Goal: Task Accomplishment & Management: Complete application form

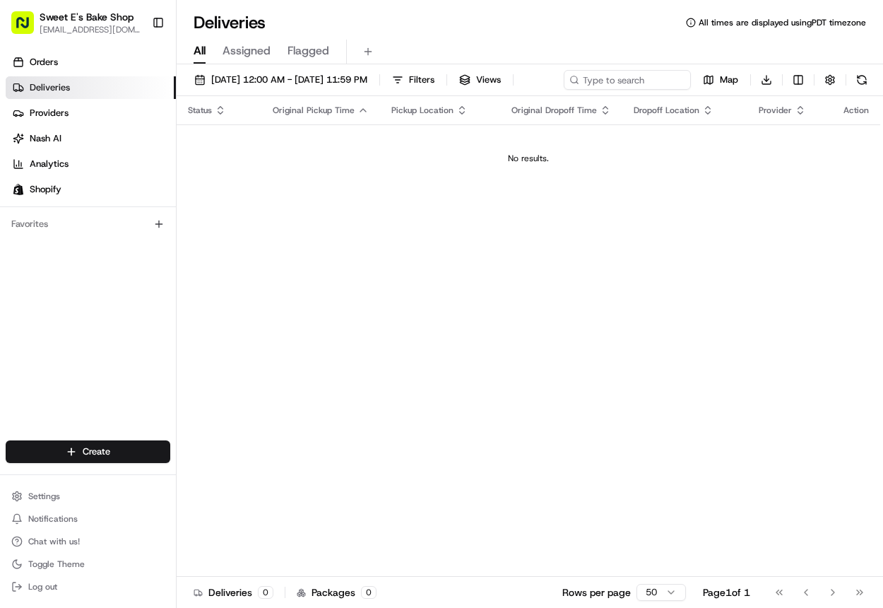
drag, startPoint x: 329, startPoint y: 183, endPoint x: 326, endPoint y: 191, distance: 8.9
click at [329, 164] on div "No results." at bounding box center [528, 158] width 692 height 11
click at [150, 267] on div "Orders Deliveries Providers [PERSON_NAME] Analytics Shopify Favorites" at bounding box center [88, 246] width 176 height 403
click at [144, 450] on html "Sweet E's Bake Shop [EMAIL_ADDRESS][DOMAIN_NAME] Toggle Sidebar Orders Deliveri…" at bounding box center [441, 304] width 883 height 608
click at [249, 471] on link "Delivery" at bounding box center [256, 477] width 158 height 25
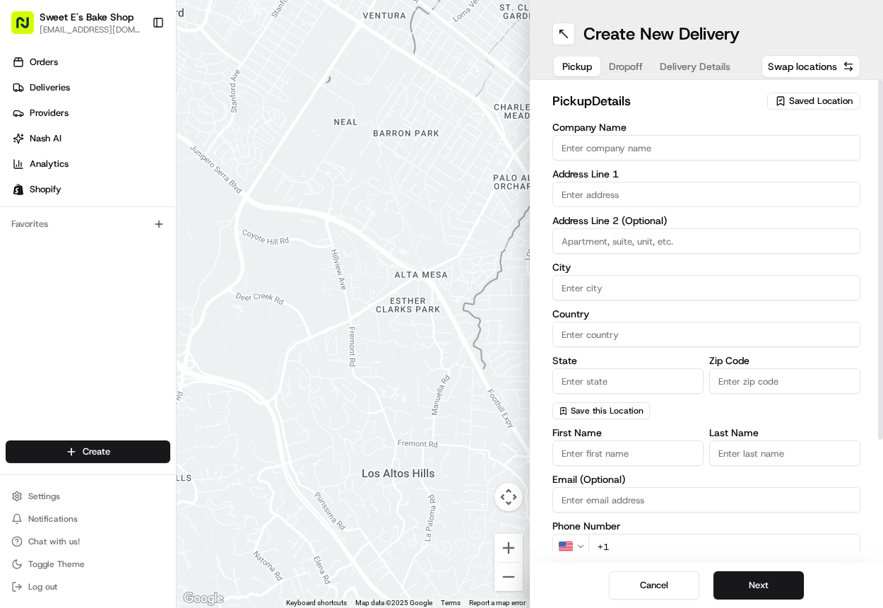
click at [820, 103] on span "Saved Location" at bounding box center [821, 101] width 64 height 13
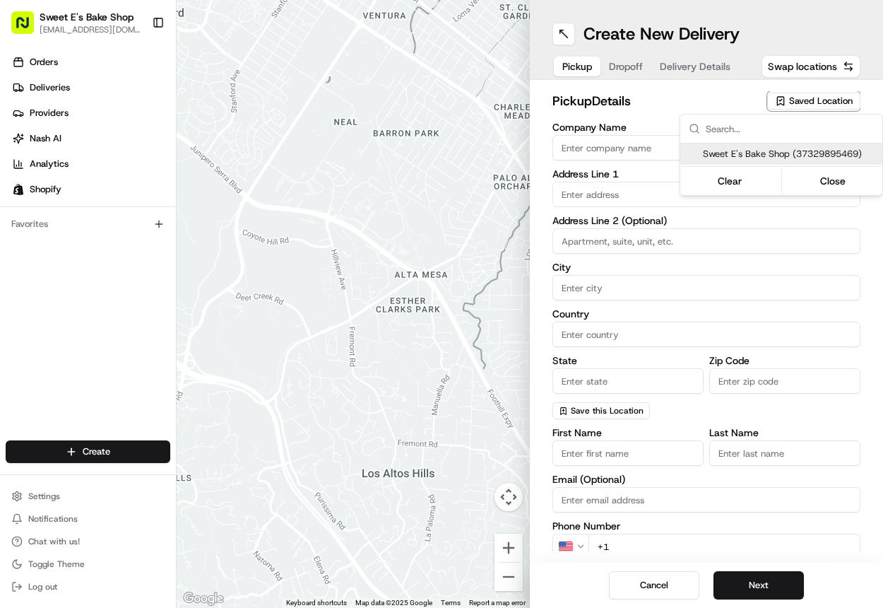
click at [735, 158] on span "Sweet E's Bake Shop (37329895469)" at bounding box center [790, 154] width 174 height 13
type input "Sweet E's Bake Shop"
type input "[STREET_ADDRESS][PERSON_NAME]"
type input "[GEOGRAPHIC_DATA]"
type input "US"
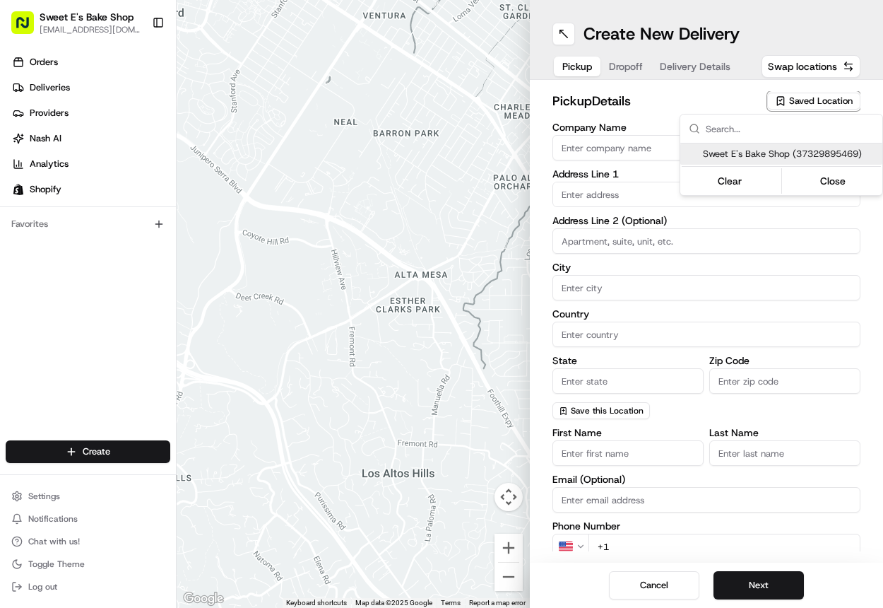
type input "CA"
type input "90016"
type input "[PERSON_NAME]"
type input "[EMAIL_ADDRESS][DOMAIN_NAME]"
type input "[PHONE_NUMBER]"
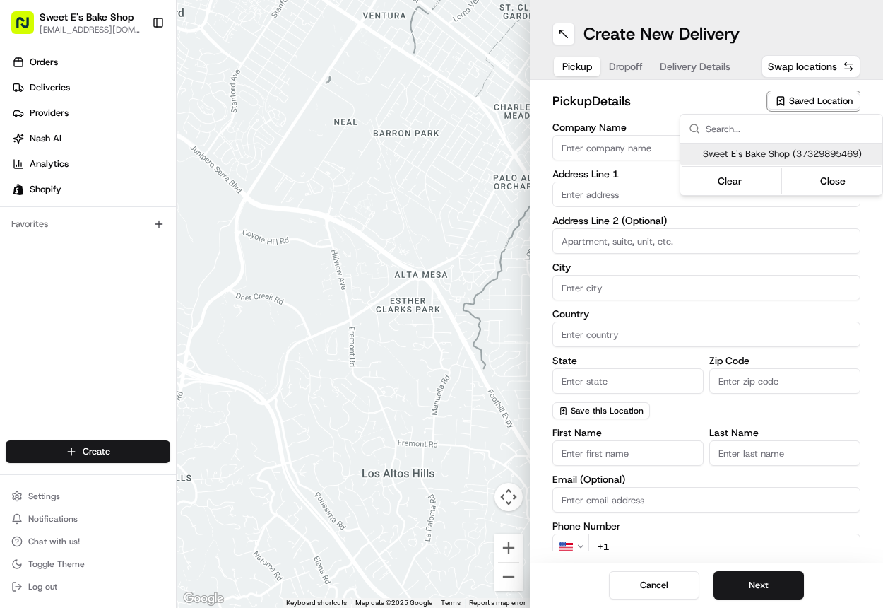
type textarea "Handle with care. Product should not be left unattended. If the customer is not…"
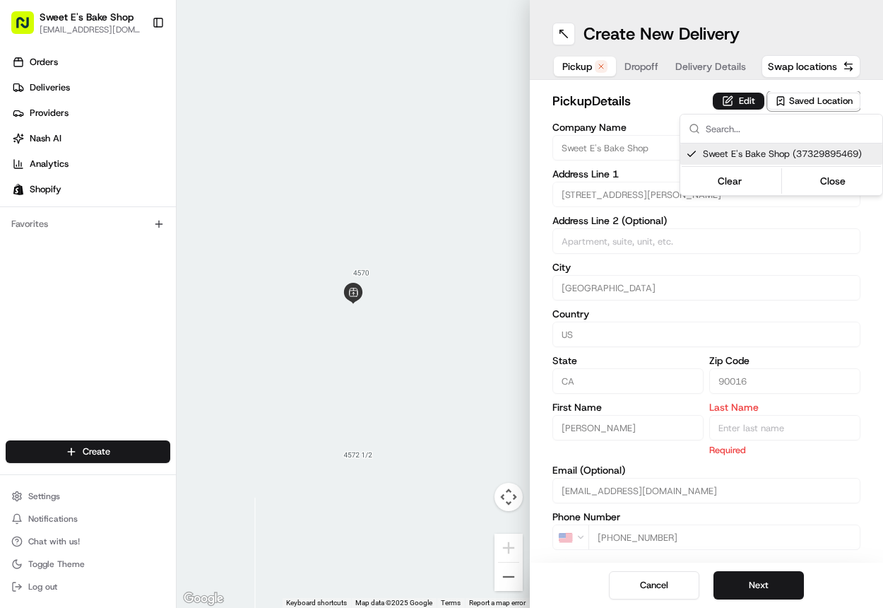
click at [743, 107] on html "Sweet E's Bake Shop [EMAIL_ADDRESS][DOMAIN_NAME] Toggle Sidebar Orders Deliveri…" at bounding box center [441, 304] width 883 height 608
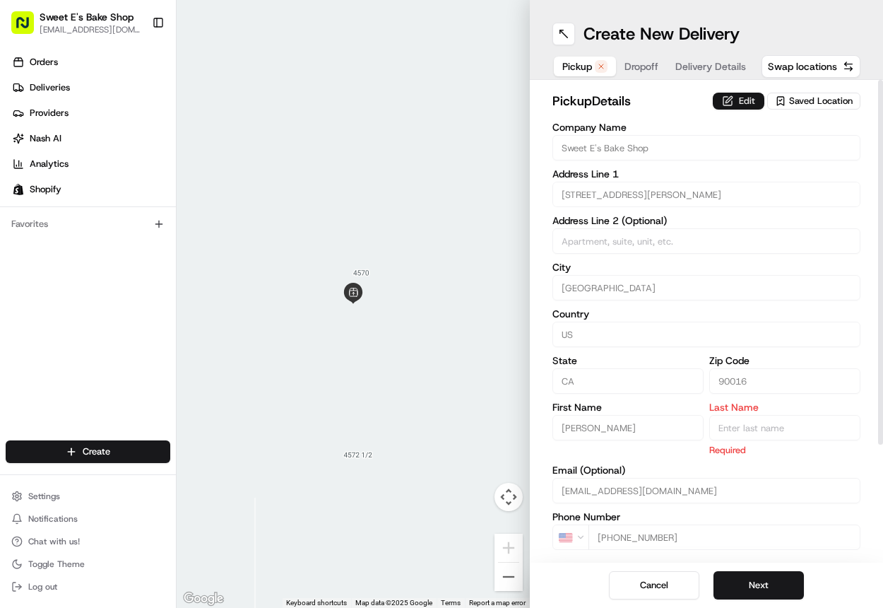
click at [743, 107] on button "Edit" at bounding box center [739, 101] width 52 height 17
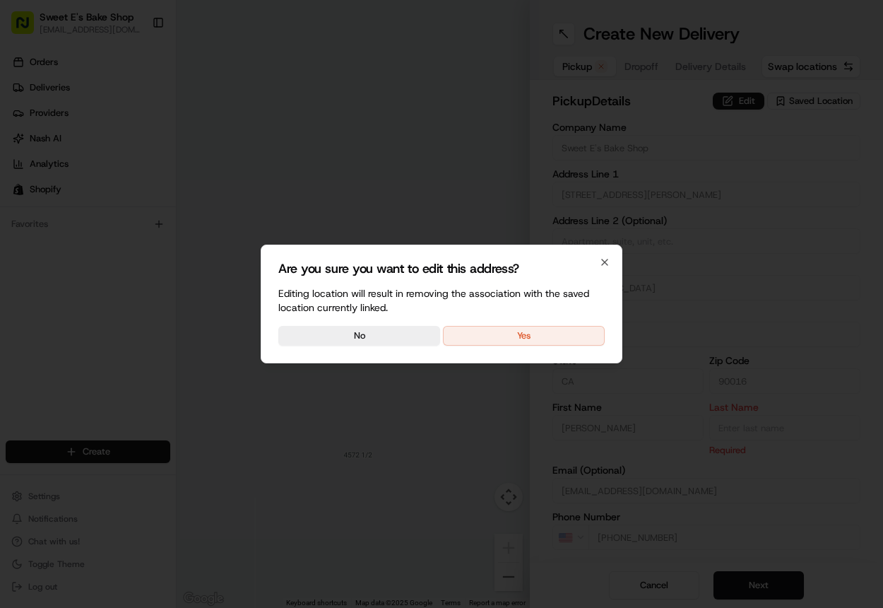
drag, startPoint x: 574, startPoint y: 332, endPoint x: 590, endPoint y: 358, distance: 30.8
click at [574, 333] on button "Yes" at bounding box center [524, 336] width 162 height 20
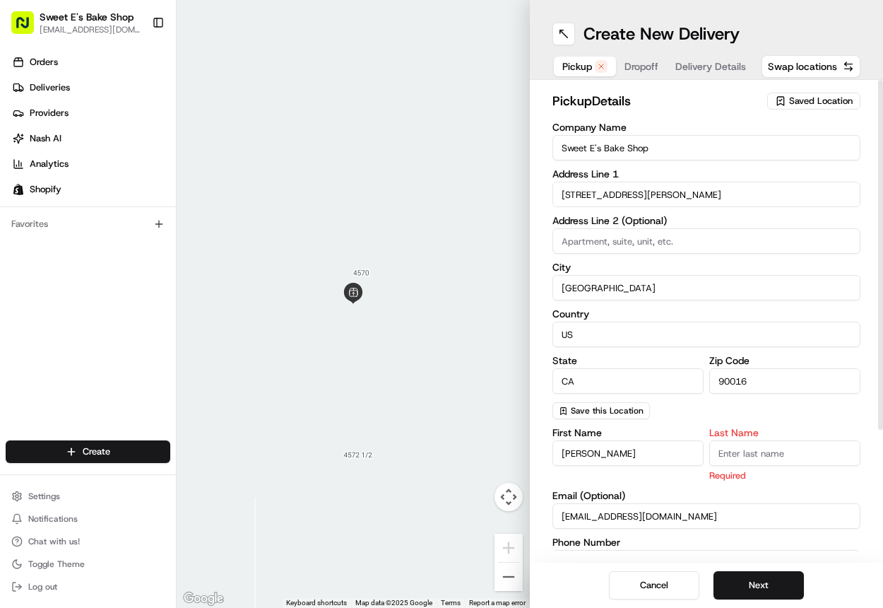
click at [753, 462] on input "Last Name" at bounding box center [784, 452] width 151 height 25
type input "n"
click at [722, 401] on div "Company Name Sweet E's Bake Shop Address Line [GEOGRAPHIC_DATA][STREET_ADDRESS]…" at bounding box center [707, 270] width 308 height 297
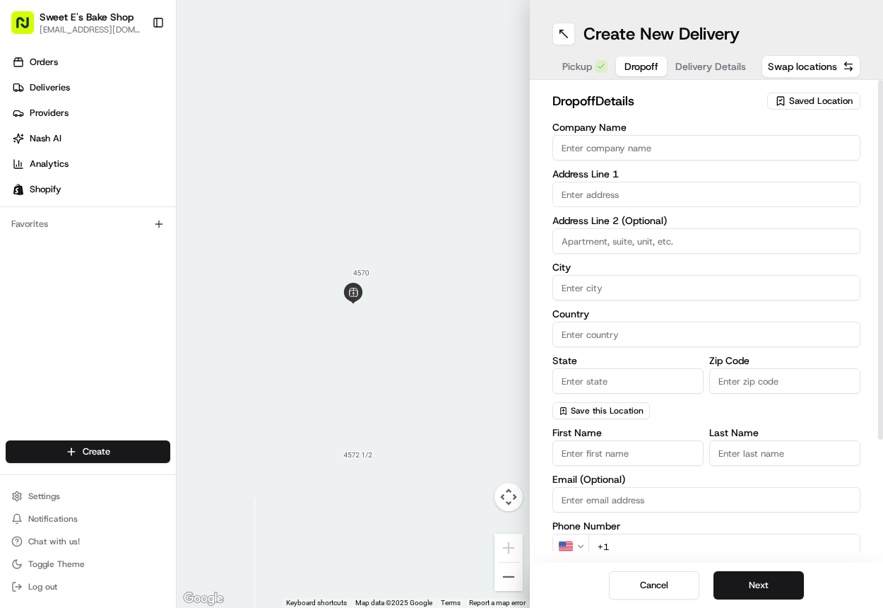
click at [626, 66] on span "Dropoff" at bounding box center [642, 66] width 34 height 14
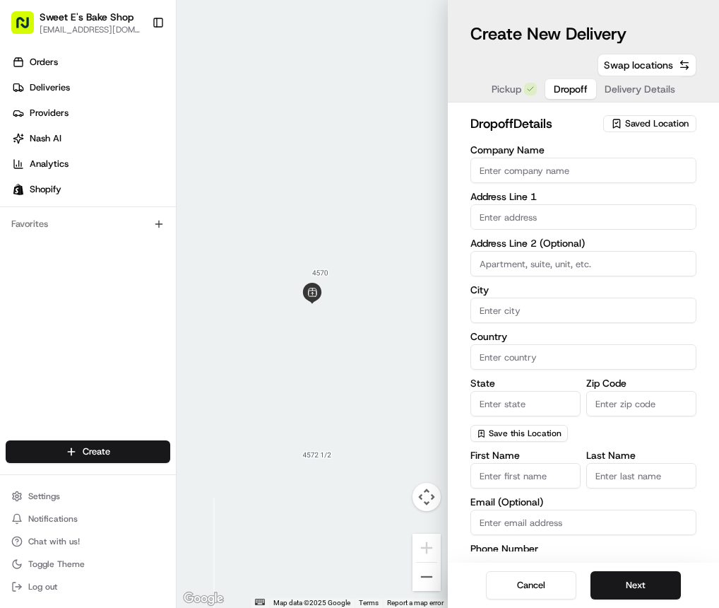
click at [541, 466] on input "First Name" at bounding box center [526, 475] width 110 height 25
drag, startPoint x: 541, startPoint y: 466, endPoint x: 532, endPoint y: 463, distance: 8.9
click at [541, 466] on input "First Name" at bounding box center [526, 475] width 110 height 25
paste input "[PERSON_NAME]"
type input "[PERSON_NAME]"
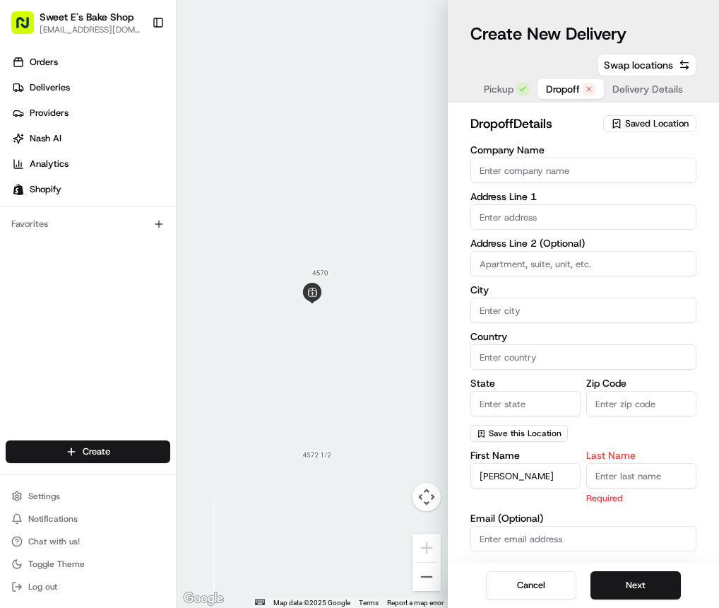
click at [622, 467] on input "Last Name" at bounding box center [641, 475] width 110 height 25
paste input "[PERSON_NAME]"
type input "[PERSON_NAME]"
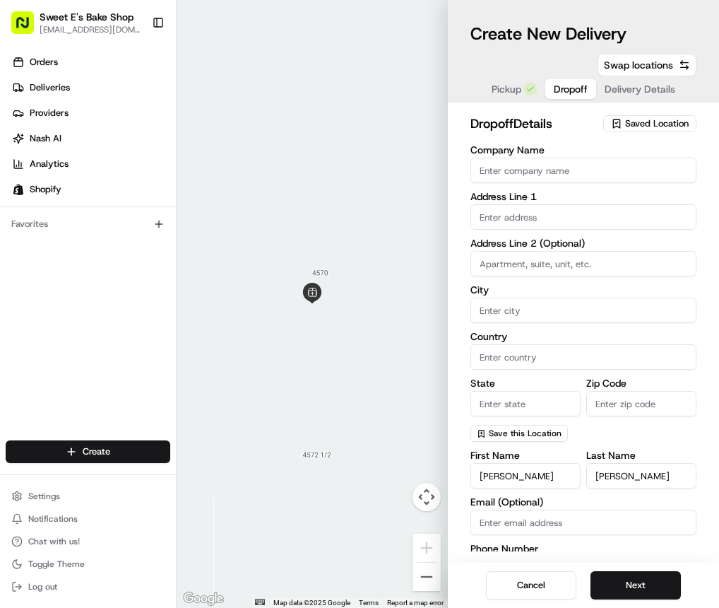
click at [512, 213] on input "text" at bounding box center [584, 216] width 226 height 25
paste input "[STREET_ADDRESS]"
click at [522, 247] on div "[STREET_ADDRESS]" at bounding box center [583, 246] width 219 height 21
type input "[STREET_ADDRESS]"
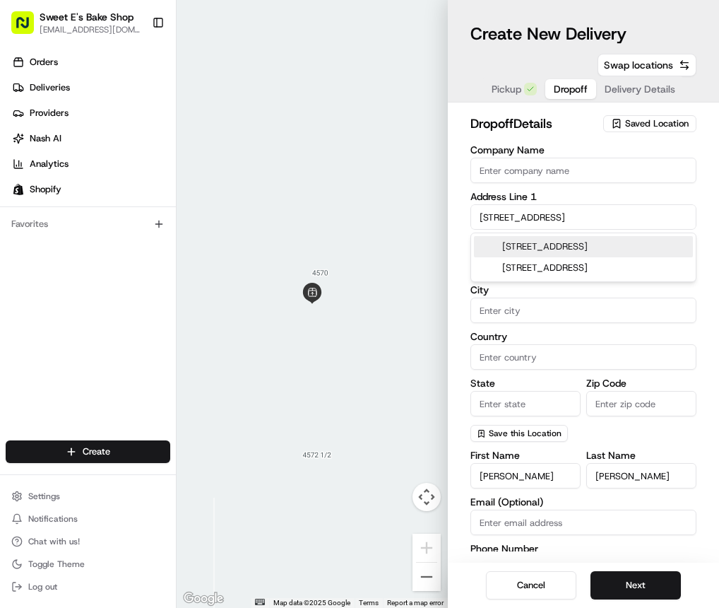
type input "Lynwood"
type input "[GEOGRAPHIC_DATA]"
type input "CA"
type input "90262"
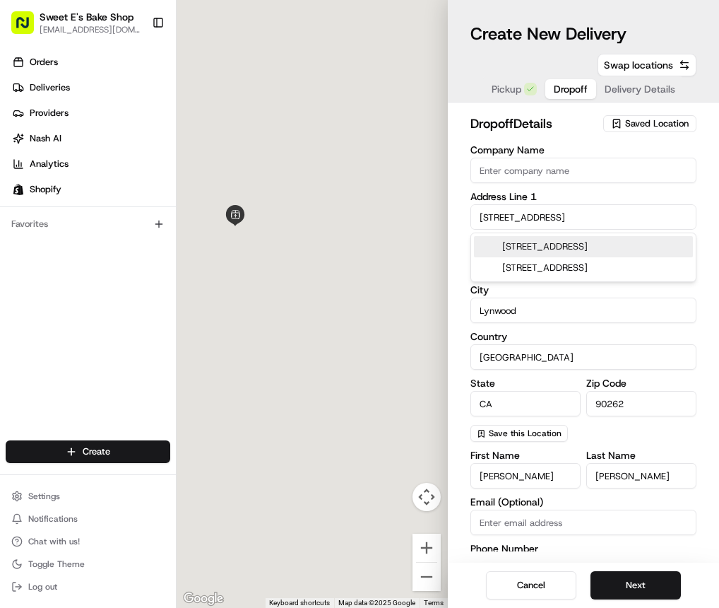
type input "[STREET_ADDRESS]"
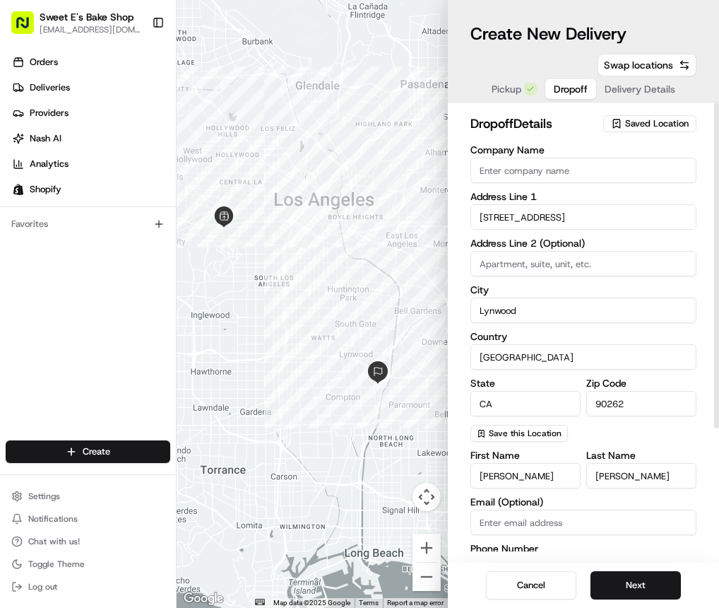
click at [461, 268] on div "dropoff Details Saved Location Company Name Address Line [GEOGRAPHIC_DATA][STRE…" at bounding box center [583, 332] width 271 height 460
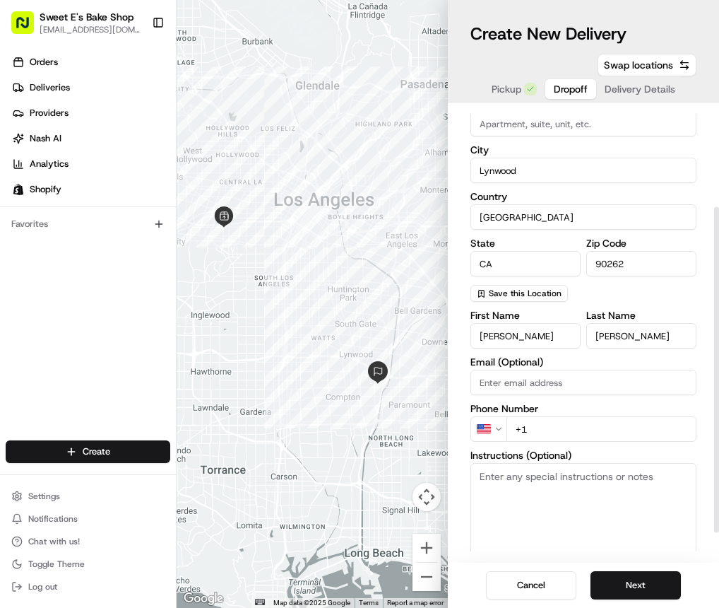
scroll to position [180, 0]
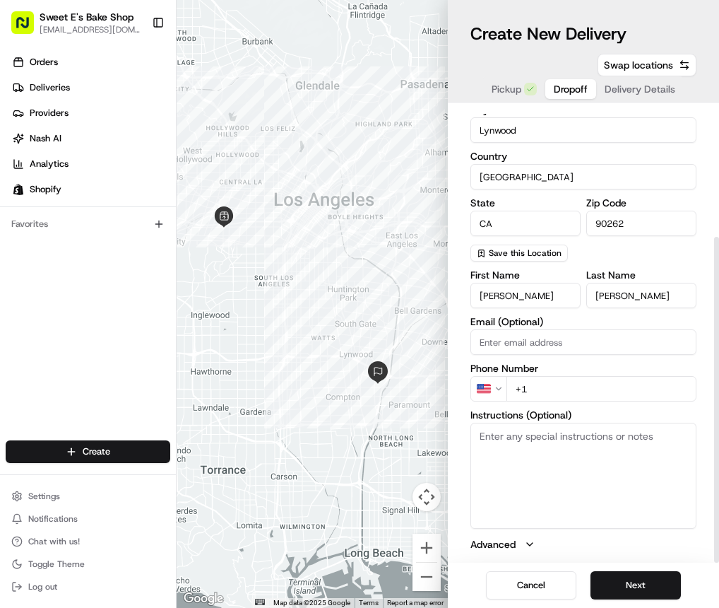
click at [566, 387] on input "+1" at bounding box center [602, 388] width 190 height 25
paste input "[PHONE_NUMBER]"
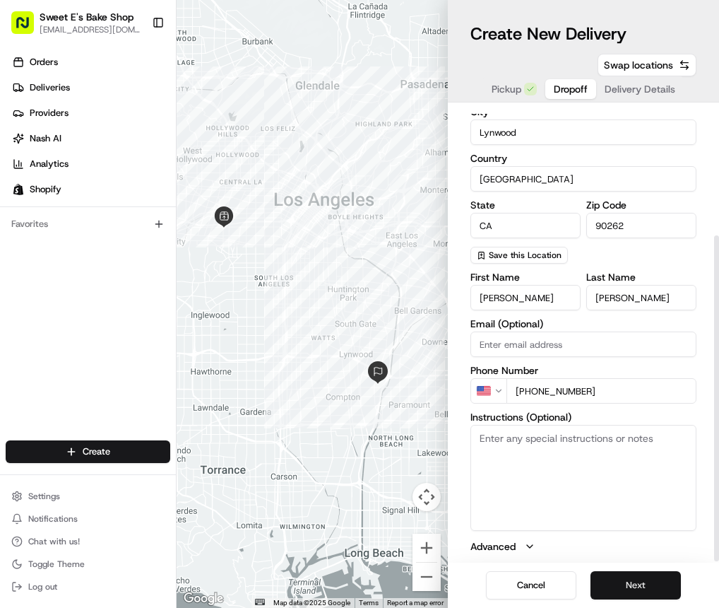
type input "[PHONE_NUMBER]"
click at [642, 577] on button "Next" at bounding box center [636, 585] width 90 height 28
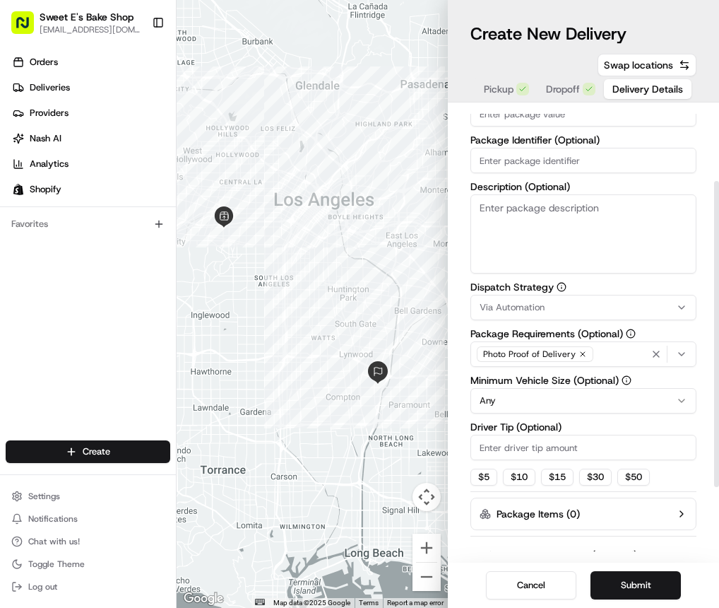
scroll to position [0, 0]
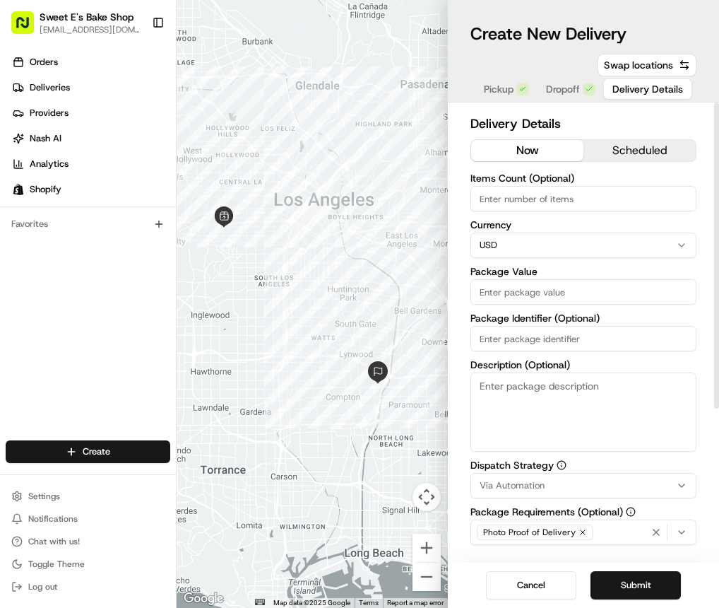
click at [636, 159] on button "scheduled" at bounding box center [640, 150] width 112 height 21
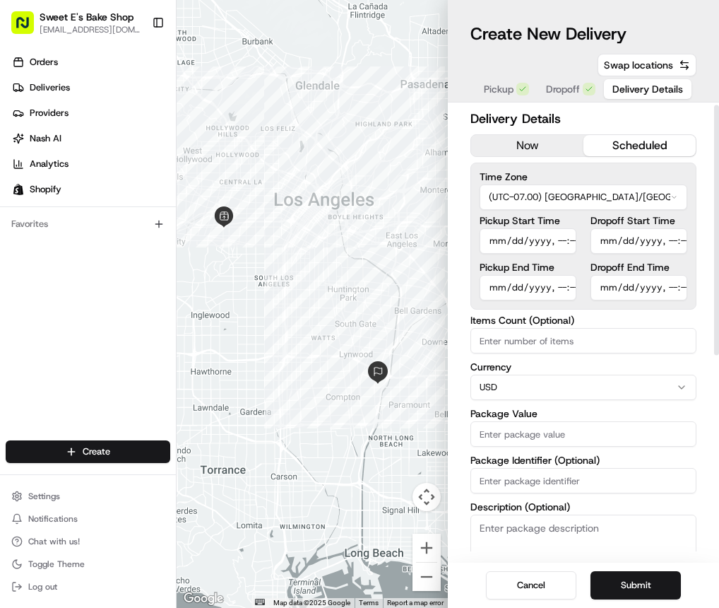
click at [493, 243] on input "Pickup Start Time" at bounding box center [528, 240] width 97 height 25
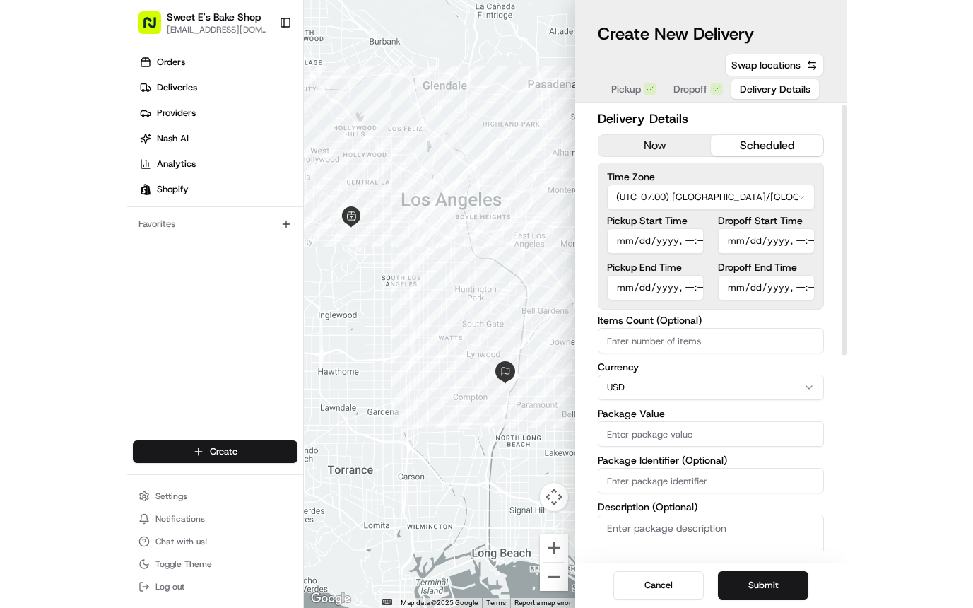
scroll to position [4, 0]
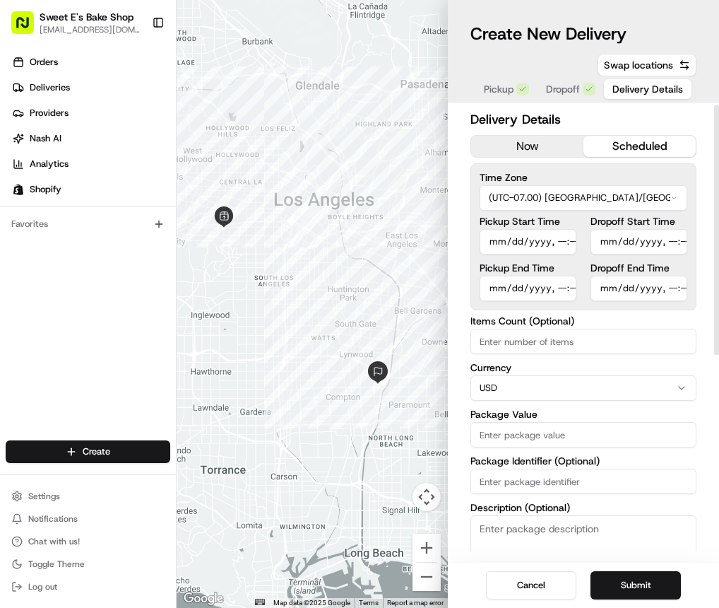
type input "[DATE]T08:36"
drag, startPoint x: -2, startPoint y: 266, endPoint x: -26, endPoint y: 266, distance: 24.0
click at [0, 266] on html "Sweet E's Bake Shop [EMAIL_ADDRESS][DOMAIN_NAME] Toggle Sidebar Orders Deliveri…" at bounding box center [359, 304] width 719 height 608
click at [16, 264] on div "Orders Deliveries Providers [PERSON_NAME] Analytics Shopify Favorites" at bounding box center [88, 246] width 176 height 403
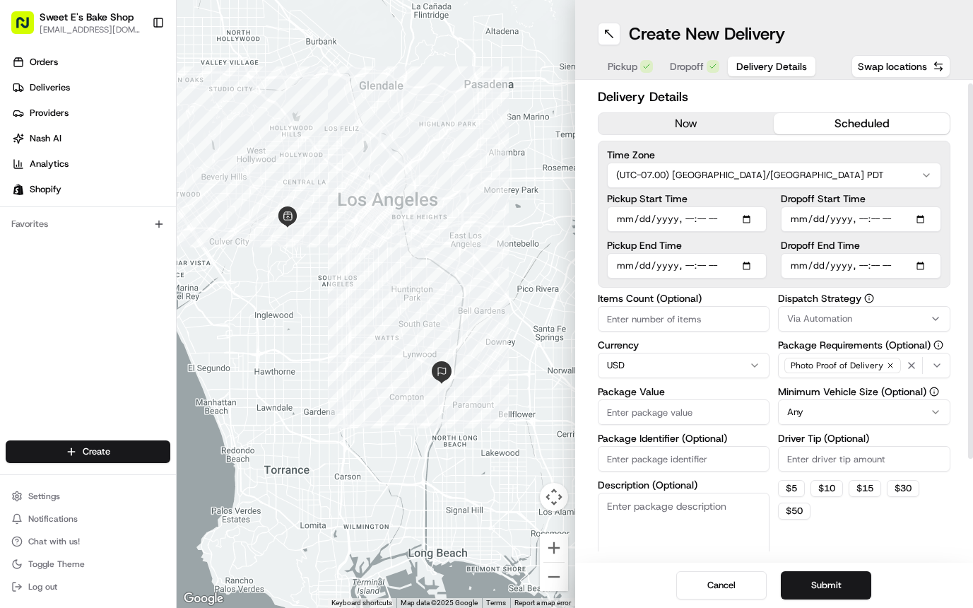
click at [644, 268] on input "Pickup End Time" at bounding box center [687, 265] width 160 height 25
click at [621, 266] on input "Pickup End Time" at bounding box center [687, 265] width 160 height 25
type input "[DATE]T07:36"
drag, startPoint x: 688, startPoint y: 265, endPoint x: 757, endPoint y: 271, distance: 68.8
click at [688, 265] on input "Pickup End Time" at bounding box center [687, 265] width 160 height 25
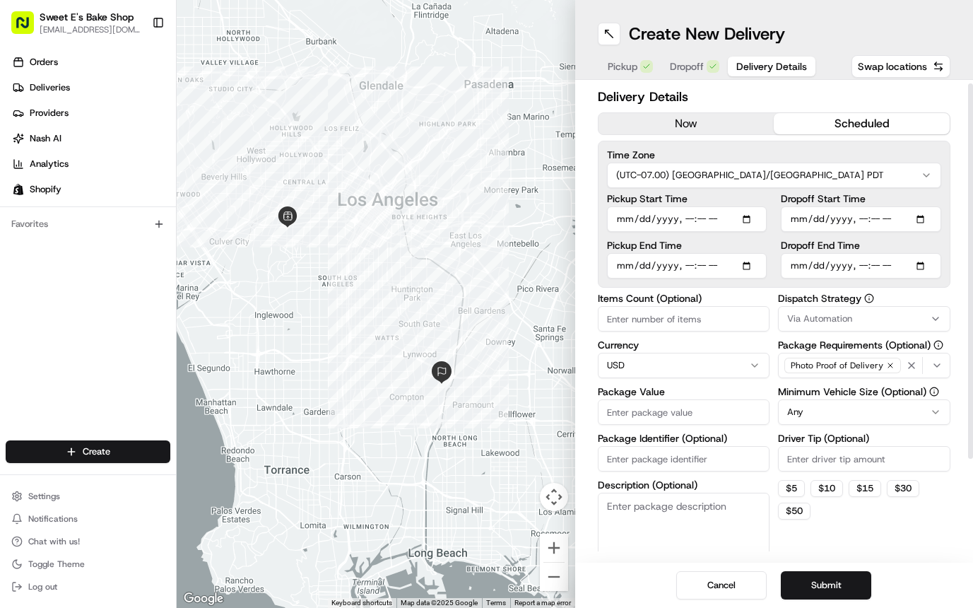
type input "[DATE]T08:40"
click at [699, 220] on input "Pickup Start Time" at bounding box center [687, 218] width 160 height 25
type input "[DATE]T08:35"
click at [804, 223] on input "Dropoff Start Time" at bounding box center [861, 218] width 160 height 25
type input "[DATE]T07:36"
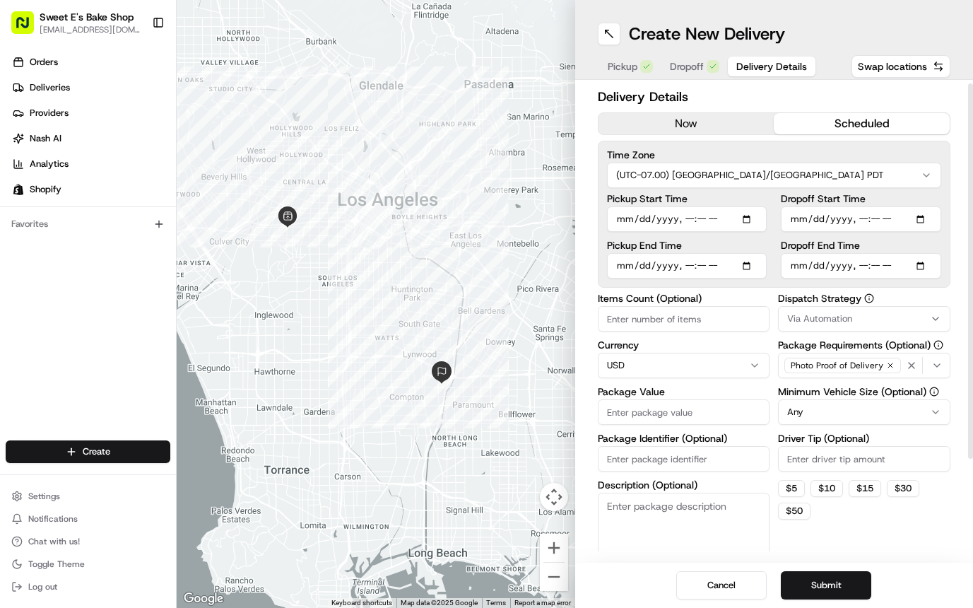
click at [865, 220] on input "Dropoff Start Time" at bounding box center [861, 218] width 160 height 25
type input "[DATE]T09:00"
click at [839, 262] on input "Dropoff End Time" at bounding box center [861, 265] width 160 height 25
type input "[DATE]T07:36"
click at [870, 270] on input "Dropoff End Time" at bounding box center [861, 265] width 160 height 25
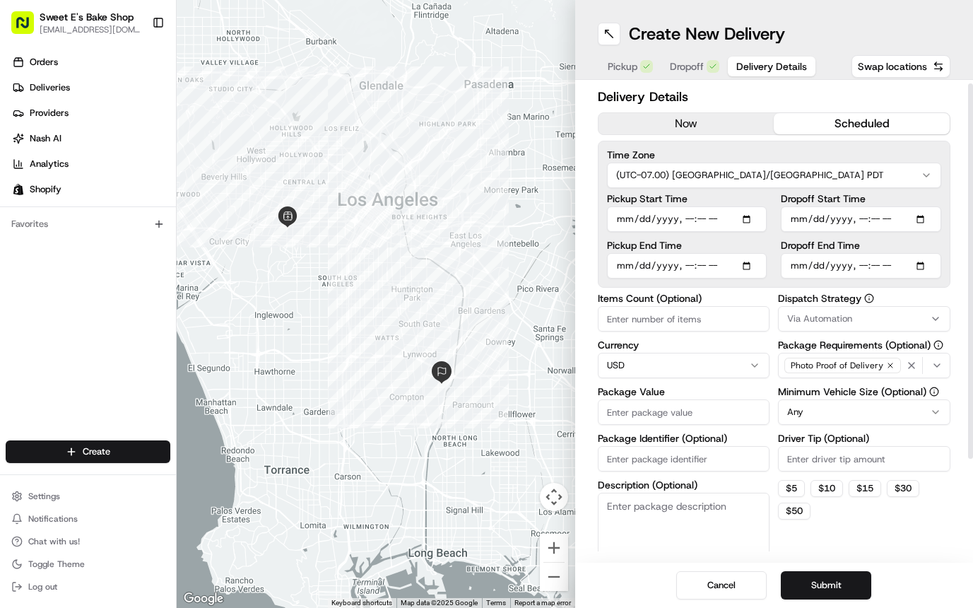
click at [863, 266] on input "Dropoff End Time" at bounding box center [861, 265] width 160 height 25
type input "[DATE]T09:30"
click at [764, 237] on div "Pickup Start Time Pickup End Time" at bounding box center [687, 236] width 160 height 85
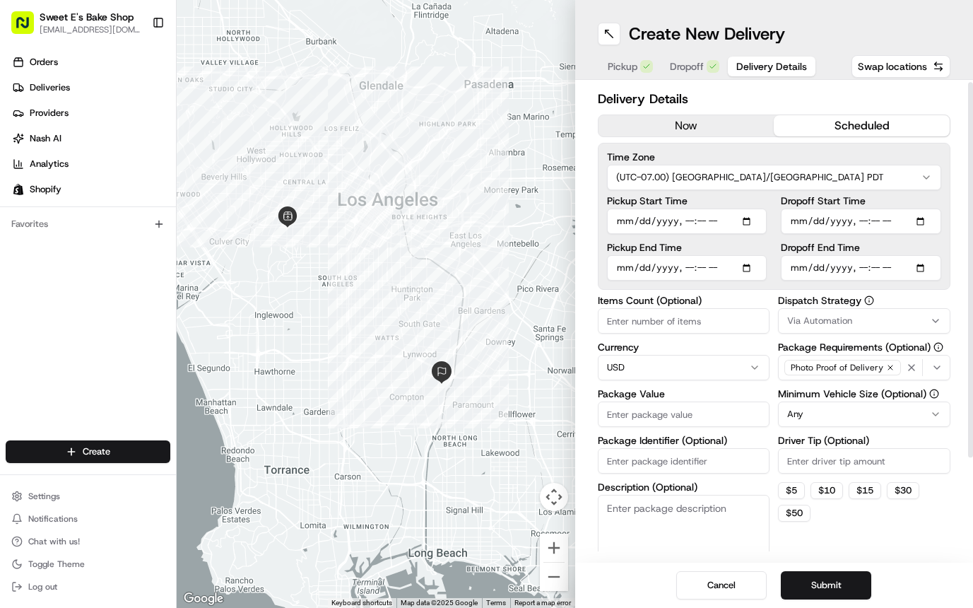
scroll to position [3, 0]
click at [654, 326] on input "2" at bounding box center [684, 319] width 172 height 25
type input "2"
click at [701, 341] on label "Currency" at bounding box center [684, 346] width 172 height 10
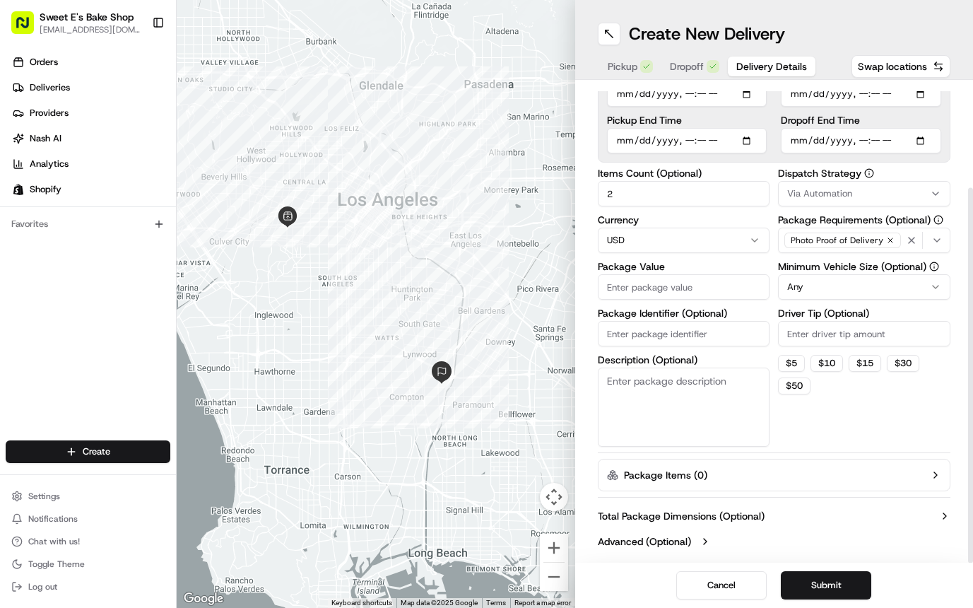
scroll to position [132, 0]
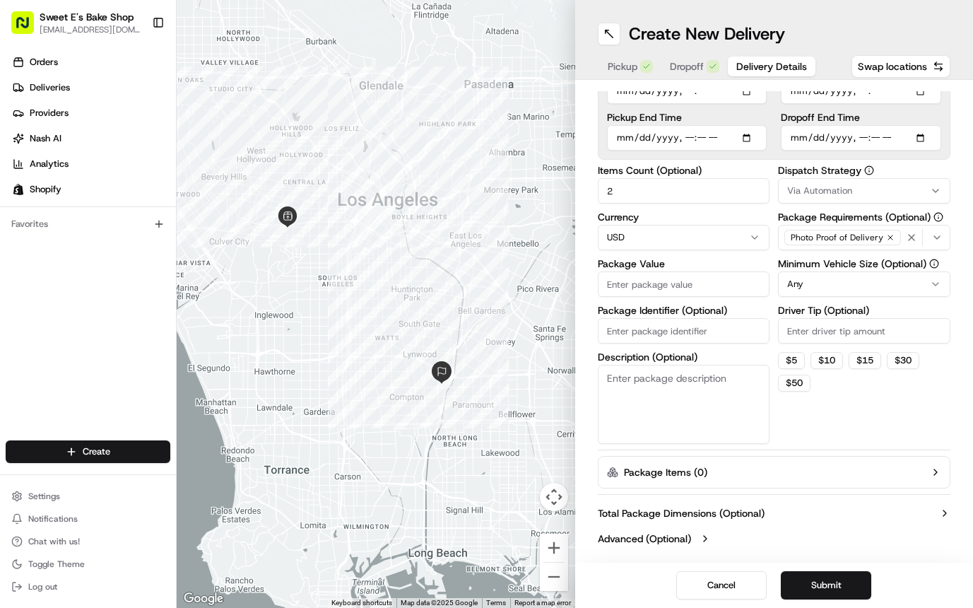
click at [697, 280] on input "Package Value" at bounding box center [684, 283] width 172 height 25
paste input "565.41"
type input "565.41"
click at [749, 307] on label "Package Identifier (Optional)" at bounding box center [684, 310] width 172 height 10
click at [749, 318] on input "Package Identifier (Optional)" at bounding box center [684, 330] width 172 height 25
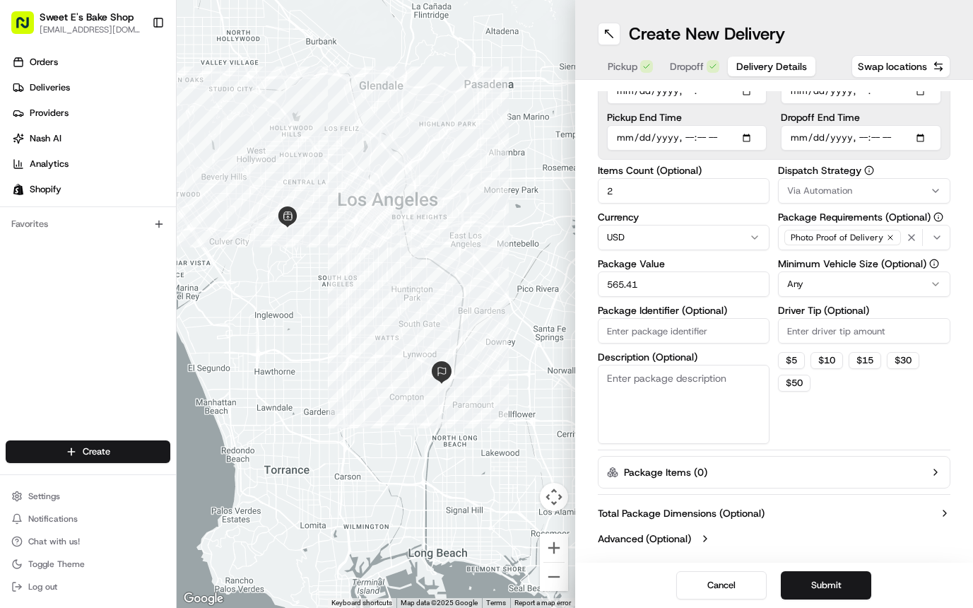
click at [685, 324] on input "Package Identifier (Optional)" at bounding box center [684, 330] width 172 height 25
paste input "77985"
type input "77985"
click at [817, 423] on div "Dispatch Strategy Via Automation Package Requirements (Optional) Photo Proof of…" at bounding box center [864, 304] width 172 height 278
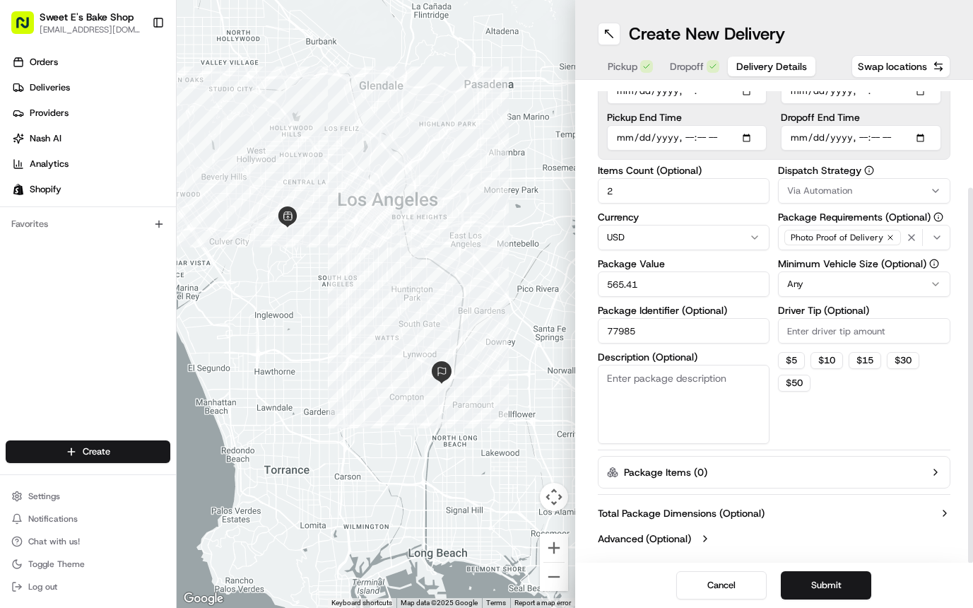
click at [830, 199] on button "Via Automation" at bounding box center [864, 190] width 172 height 25
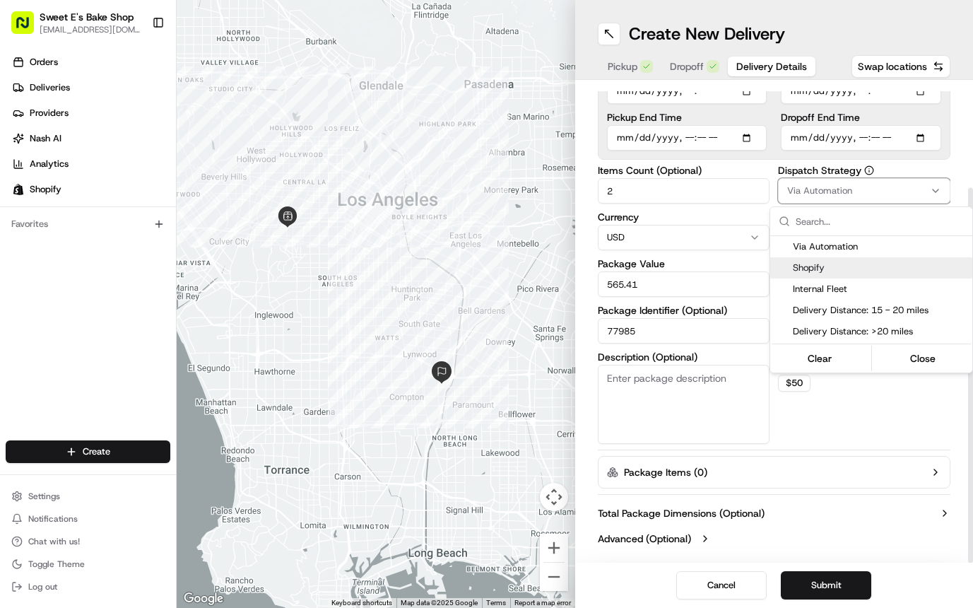
click at [817, 268] on span "Shopify" at bounding box center [880, 267] width 174 height 13
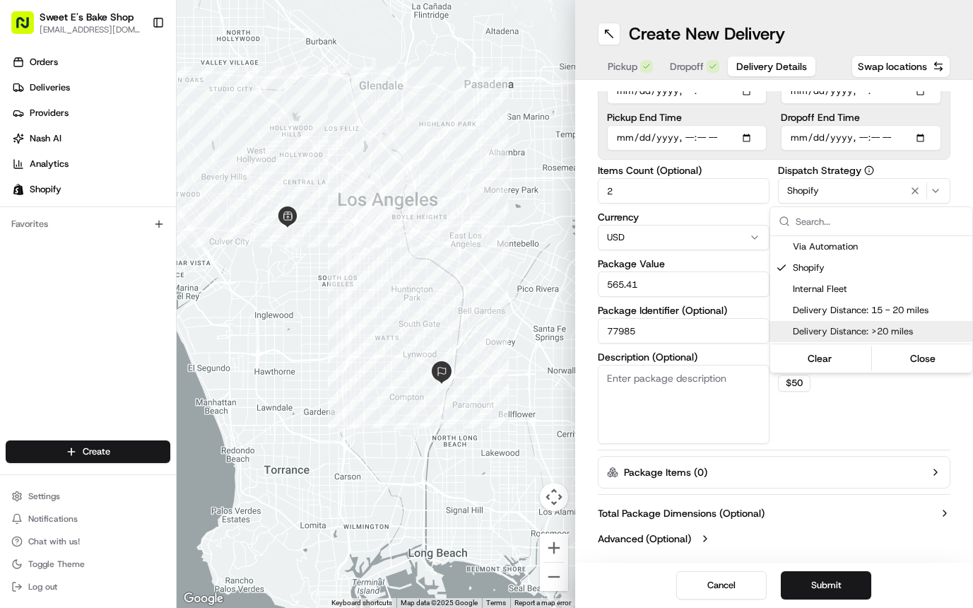
click at [859, 411] on html "Sweet E's Bake Shop [EMAIL_ADDRESS][DOMAIN_NAME] Toggle Sidebar Orders Deliveri…" at bounding box center [486, 304] width 973 height 608
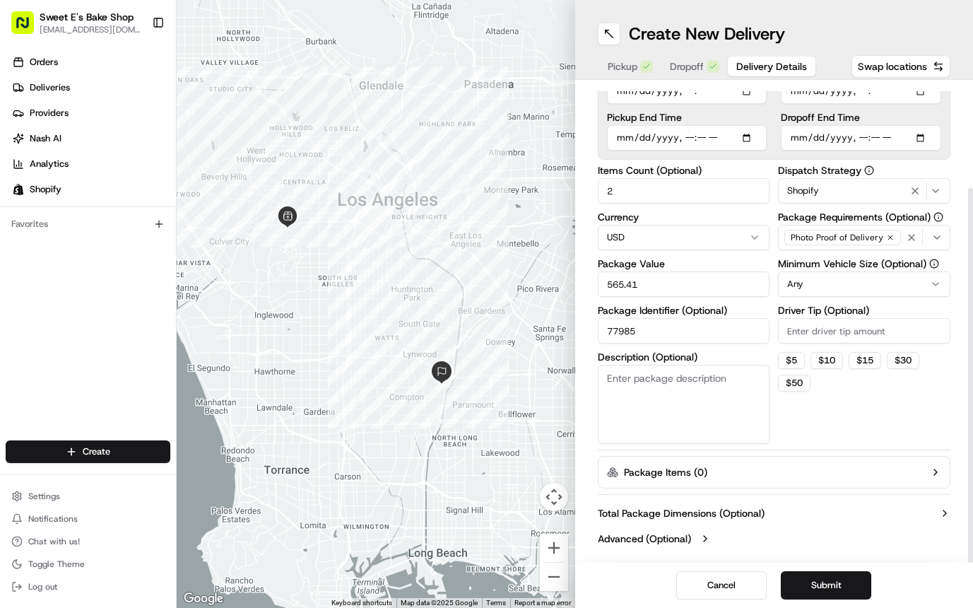
click at [859, 411] on div "Dispatch Strategy Shopify Package Requirements (Optional) Photo Proof of Delive…" at bounding box center [864, 304] width 172 height 278
click at [842, 362] on button "$ 10" at bounding box center [826, 360] width 33 height 17
click at [823, 331] on input "10" at bounding box center [864, 330] width 172 height 25
type input "1"
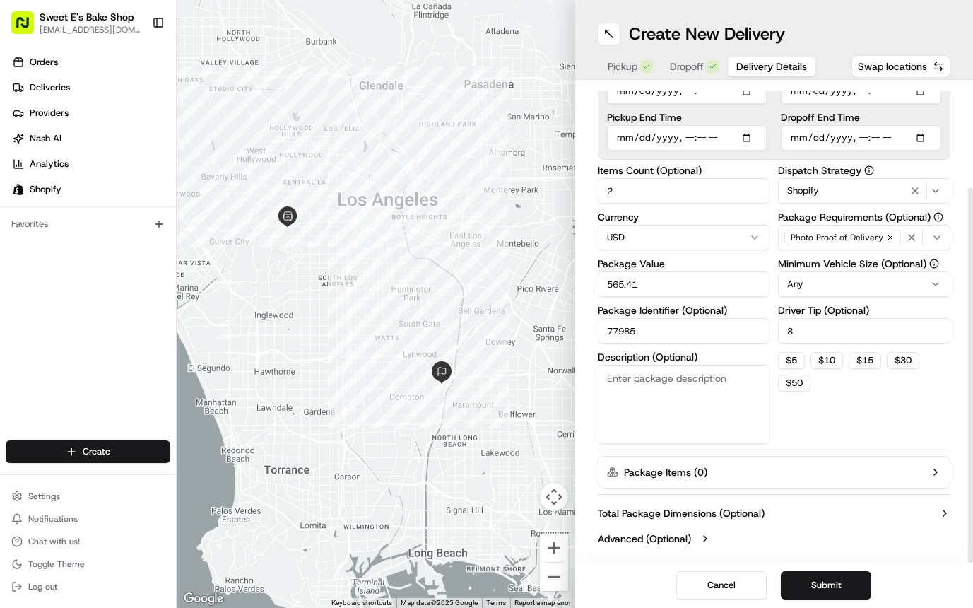
type input "8"
click at [844, 397] on div "Dispatch Strategy Shopify Package Requirements (Optional) Photo Proof of Delive…" at bounding box center [864, 304] width 172 height 278
click at [836, 581] on button "Submit" at bounding box center [826, 585] width 90 height 28
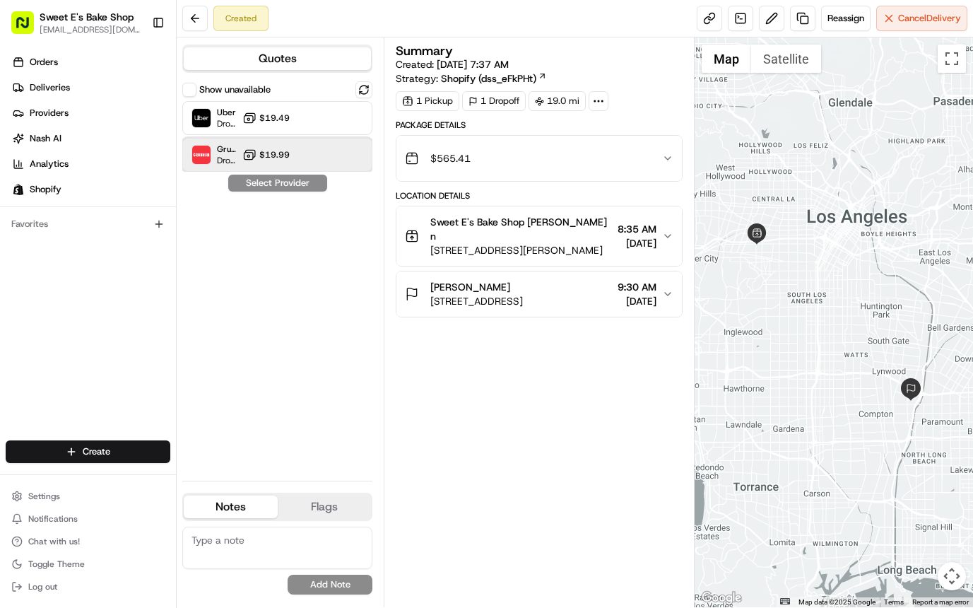
click at [296, 148] on div "Grubhub Dropoff ETA 1 hour $19.99" at bounding box center [277, 155] width 190 height 34
click at [289, 189] on button "Assign Provider" at bounding box center [278, 183] width 100 height 17
